Goal: Task Accomplishment & Management: Use online tool/utility

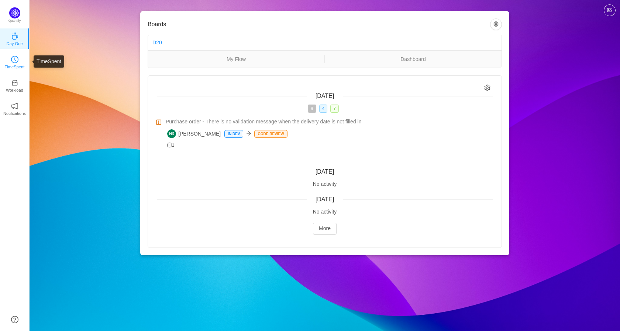
click at [18, 59] on link "TimeSpent" at bounding box center [14, 61] width 7 height 7
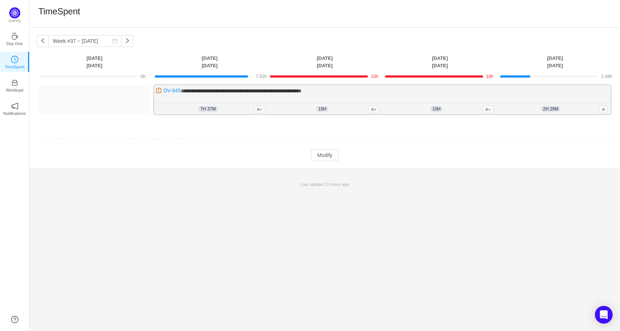
click at [202, 109] on span "7h 37m" at bounding box center [208, 109] width 20 height 6
click at [526, 196] on div "**********" at bounding box center [325, 179] width 591 height 303
click at [329, 157] on button "Modify" at bounding box center [324, 155] width 27 height 12
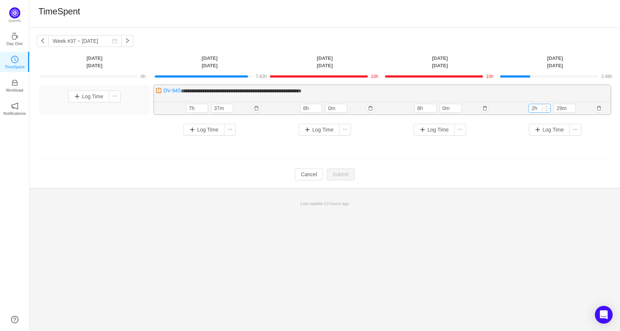
drag, startPoint x: 542, startPoint y: 108, endPoint x: 529, endPoint y: 109, distance: 13.3
click at [529, 109] on div "2h" at bounding box center [540, 108] width 22 height 9
click at [537, 109] on input "2h" at bounding box center [539, 108] width 21 height 8
drag, startPoint x: 537, startPoint y: 108, endPoint x: 532, endPoint y: 108, distance: 5.2
click at [532, 108] on input "2h" at bounding box center [539, 108] width 21 height 8
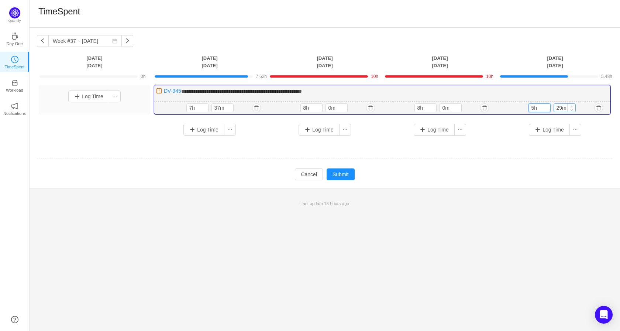
type input "5h"
drag, startPoint x: 566, startPoint y: 109, endPoint x: 552, endPoint y: 110, distance: 14.1
click at [552, 110] on div "5h 29m" at bounding box center [554, 107] width 50 height 9
type input "0m"
click at [493, 149] on td "**********" at bounding box center [325, 115] width 576 height 67
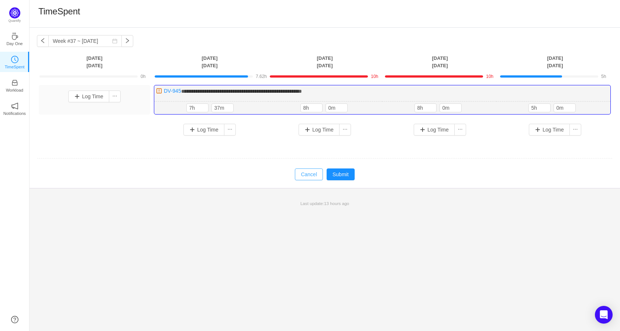
click at [313, 177] on button "Cancel" at bounding box center [309, 174] width 28 height 12
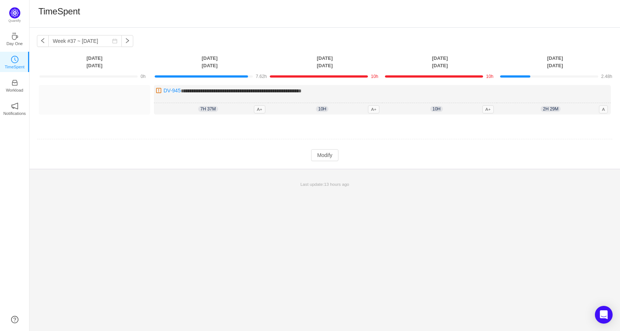
click at [593, 21] on div "TimeSpent" at bounding box center [325, 14] width 591 height 28
drag, startPoint x: 89, startPoint y: 15, endPoint x: 38, endPoint y: 13, distance: 51.3
click at [38, 13] on div "TimeSpent" at bounding box center [325, 14] width 591 height 28
copy h1 "TimeSpent"
